Goal: Navigation & Orientation: Find specific page/section

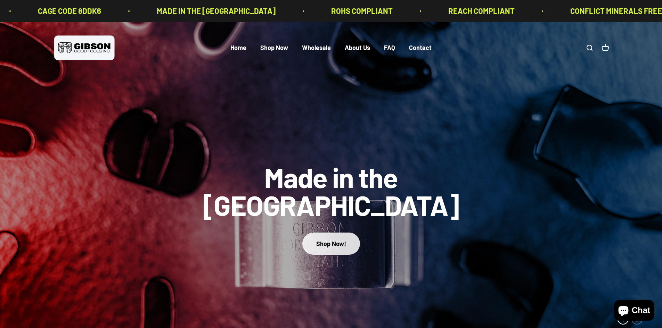
click at [329, 239] on div "Shop Now!" at bounding box center [331, 244] width 30 height 10
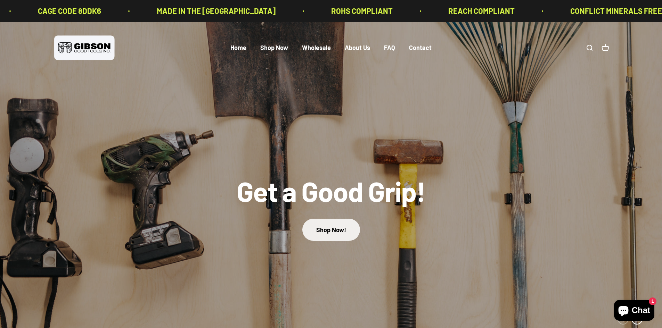
click at [330, 226] on link "Shop Now!" at bounding box center [331, 230] width 58 height 22
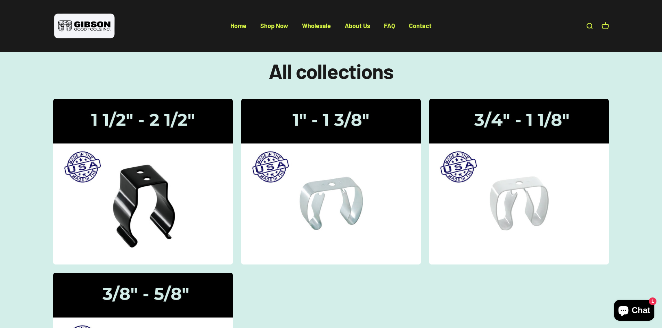
scroll to position [35, 0]
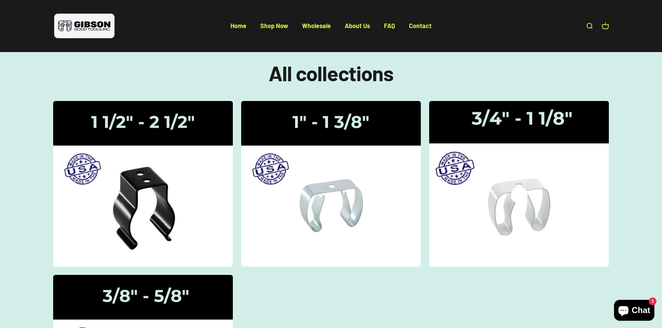
click at [522, 200] on icon at bounding box center [519, 195] width 17 height 17
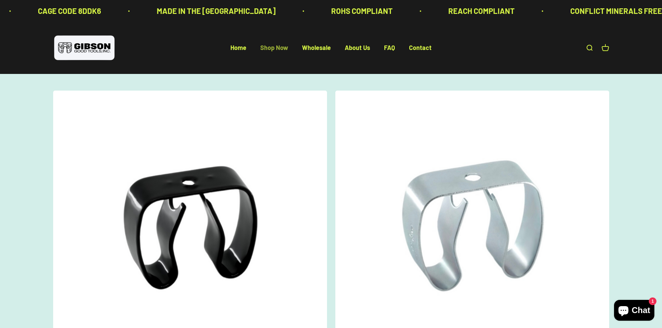
click at [282, 48] on link "Shop Now" at bounding box center [274, 48] width 28 height 8
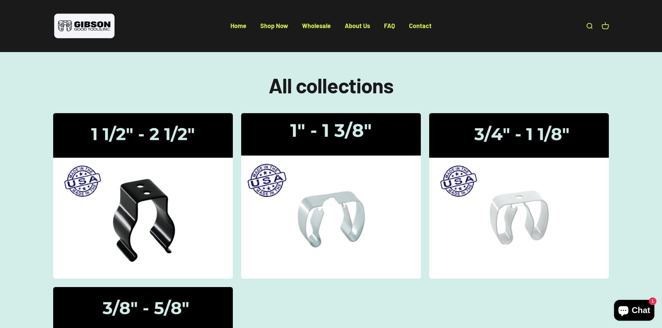
scroll to position [35, 0]
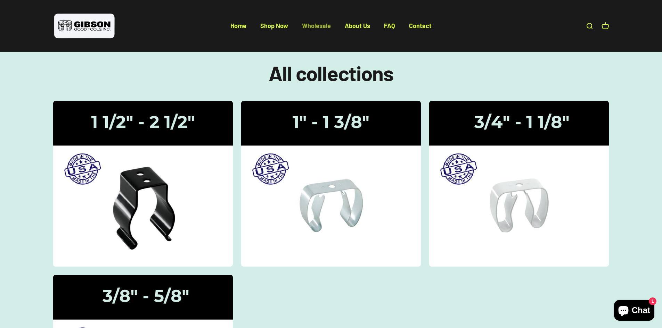
click at [319, 26] on link "Wholesale" at bounding box center [316, 26] width 29 height 8
